Goal: Navigation & Orientation: Find specific page/section

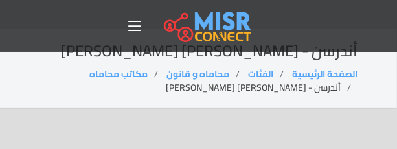
scroll to position [26, 0]
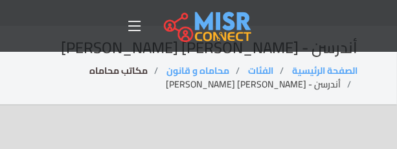
click at [129, 69] on link "مكاتب محاماه" at bounding box center [119, 70] width 58 height 17
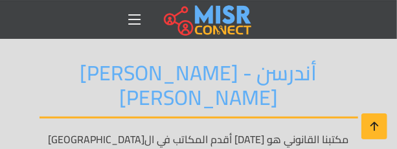
scroll to position [155, 0]
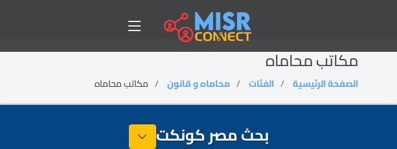
select select "**********"
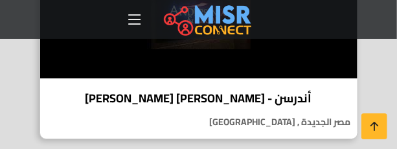
scroll to position [3494, 0]
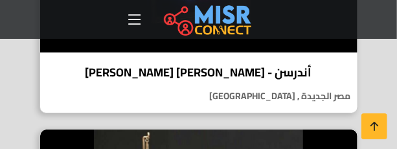
click at [159, 80] on h4 "أندرسن - [PERSON_NAME] [PERSON_NAME]" at bounding box center [199, 72] width 298 height 14
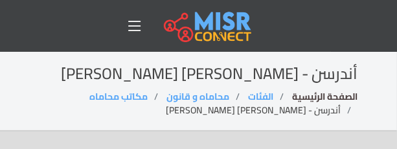
click at [314, 98] on link "الصفحة الرئيسية" at bounding box center [324, 96] width 65 height 17
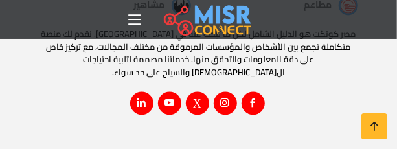
scroll to position [2997, 0]
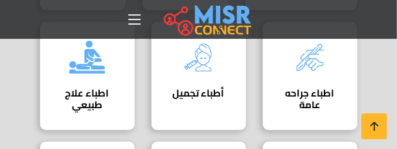
scroll to position [440, 0]
